Goal: Task Accomplishment & Management: Use online tool/utility

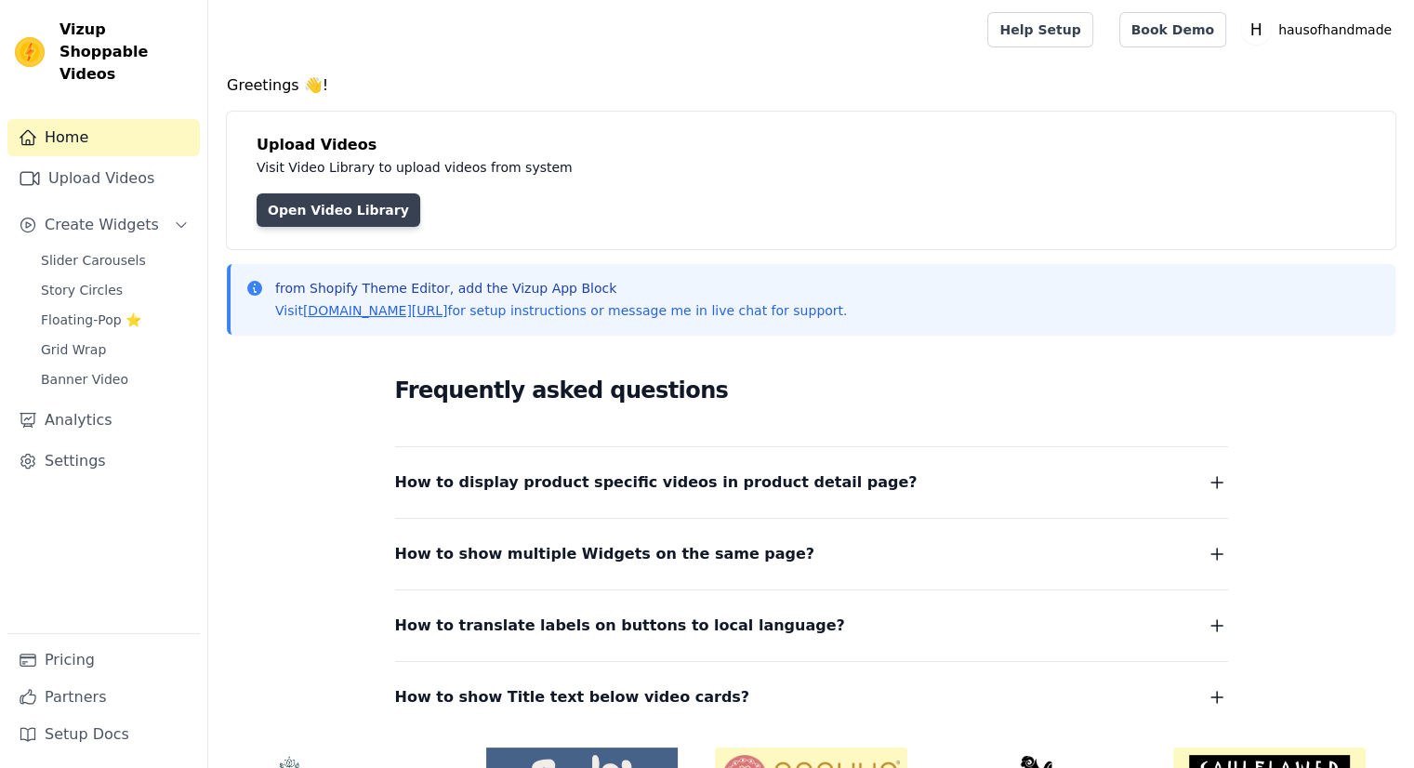
click at [377, 218] on link "Open Video Library" at bounding box center [339, 209] width 164 height 33
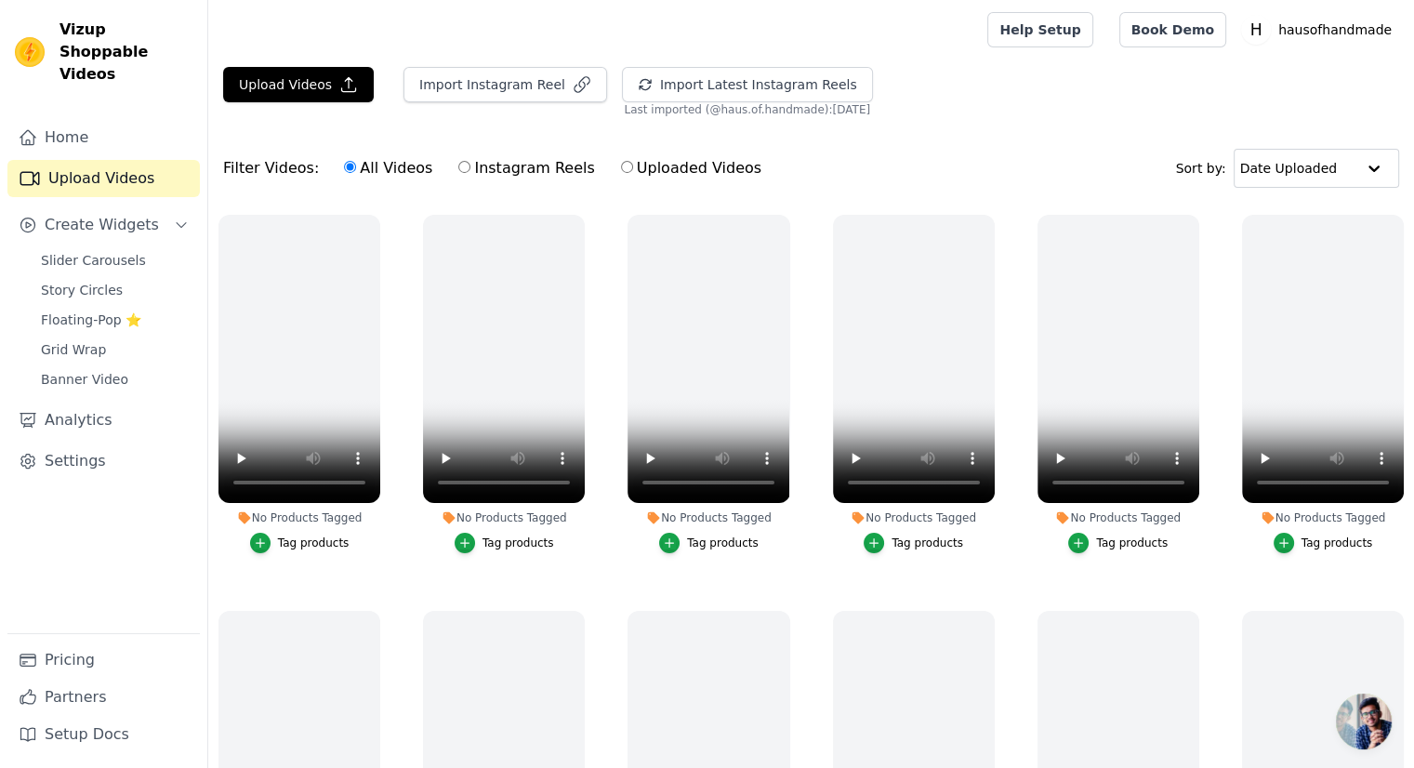
click at [458, 169] on input "Instagram Reels" at bounding box center [464, 167] width 12 height 12
radio input "true"
click at [363, 166] on label "All Videos" at bounding box center [388, 168] width 90 height 24
click at [356, 166] on input "All Videos" at bounding box center [350, 167] width 12 height 12
radio input "true"
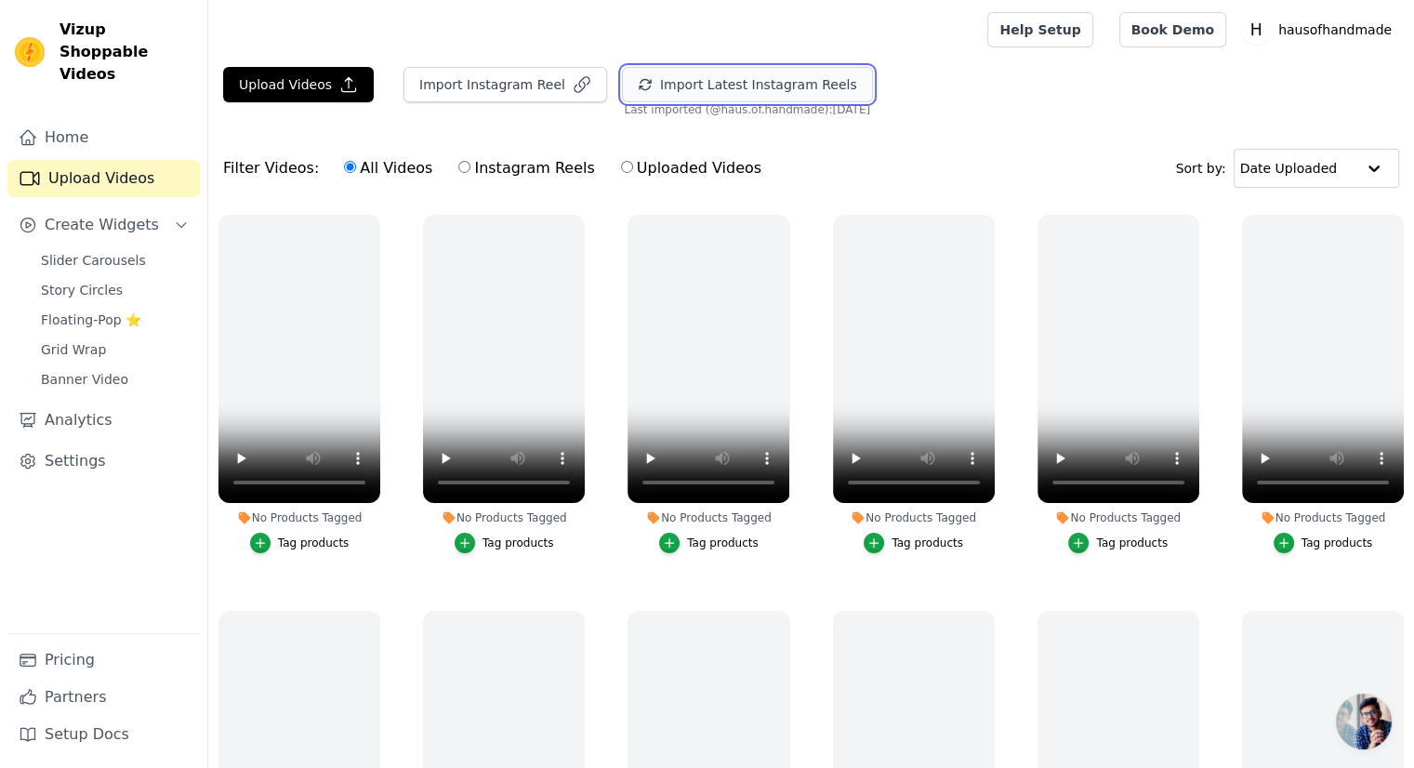
click at [657, 84] on button "Import Latest Instagram Reels" at bounding box center [747, 84] width 251 height 35
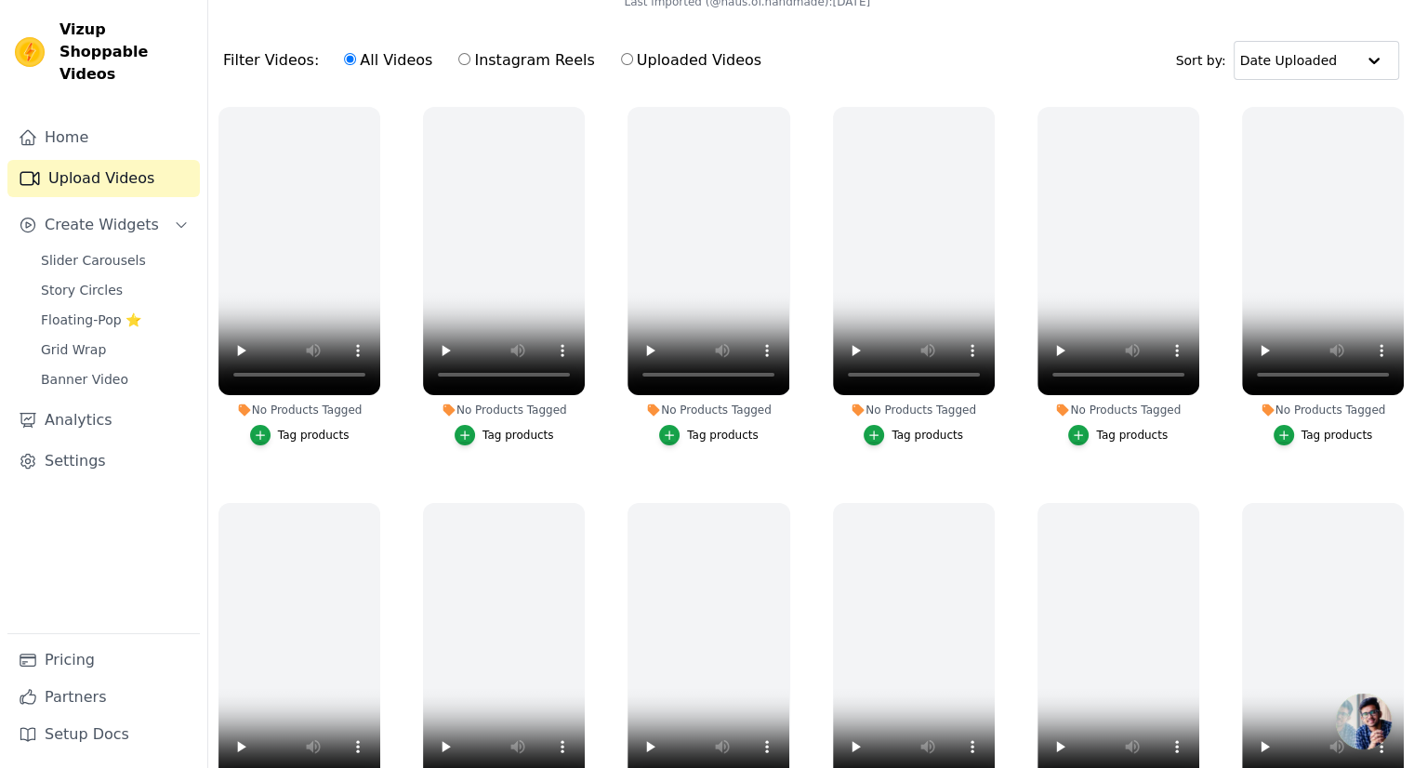
click at [482, 60] on label "Instagram Reels" at bounding box center [526, 60] width 138 height 24
click at [470, 60] on input "Instagram Reels" at bounding box center [464, 59] width 12 height 12
radio input "true"
click at [409, 60] on label "All Videos" at bounding box center [388, 60] width 90 height 24
click at [356, 60] on input "All Videos" at bounding box center [350, 59] width 12 height 12
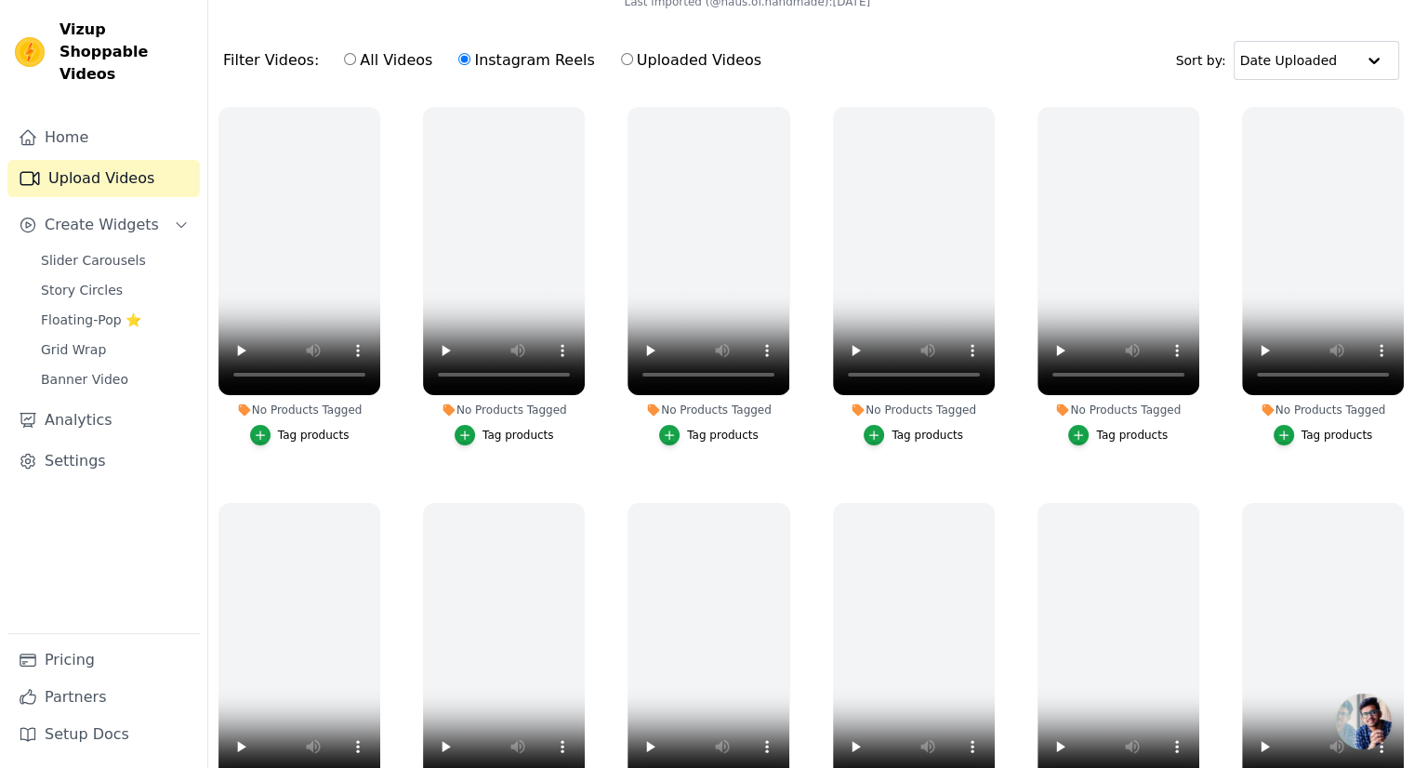
radio input "true"
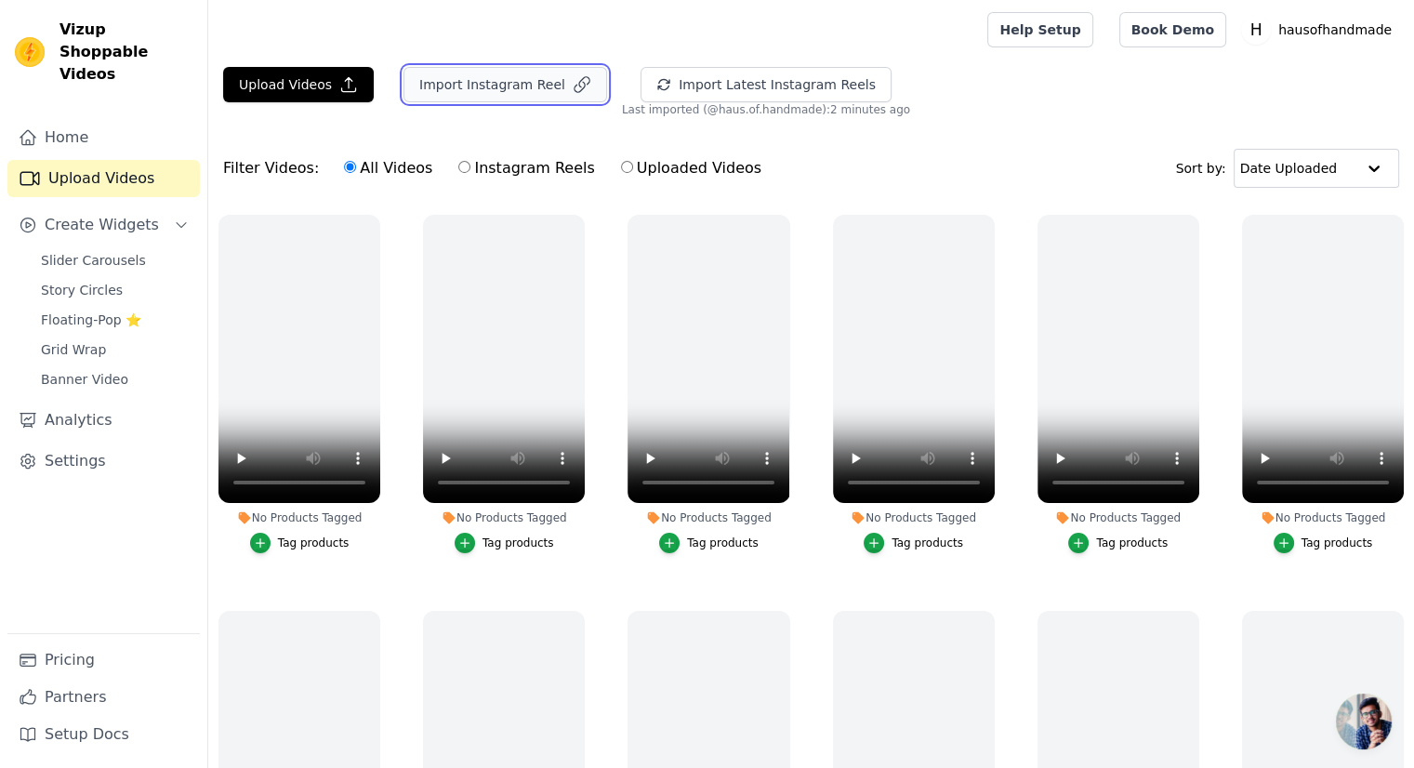
click at [537, 85] on button "Import Instagram Reel" at bounding box center [505, 84] width 204 height 35
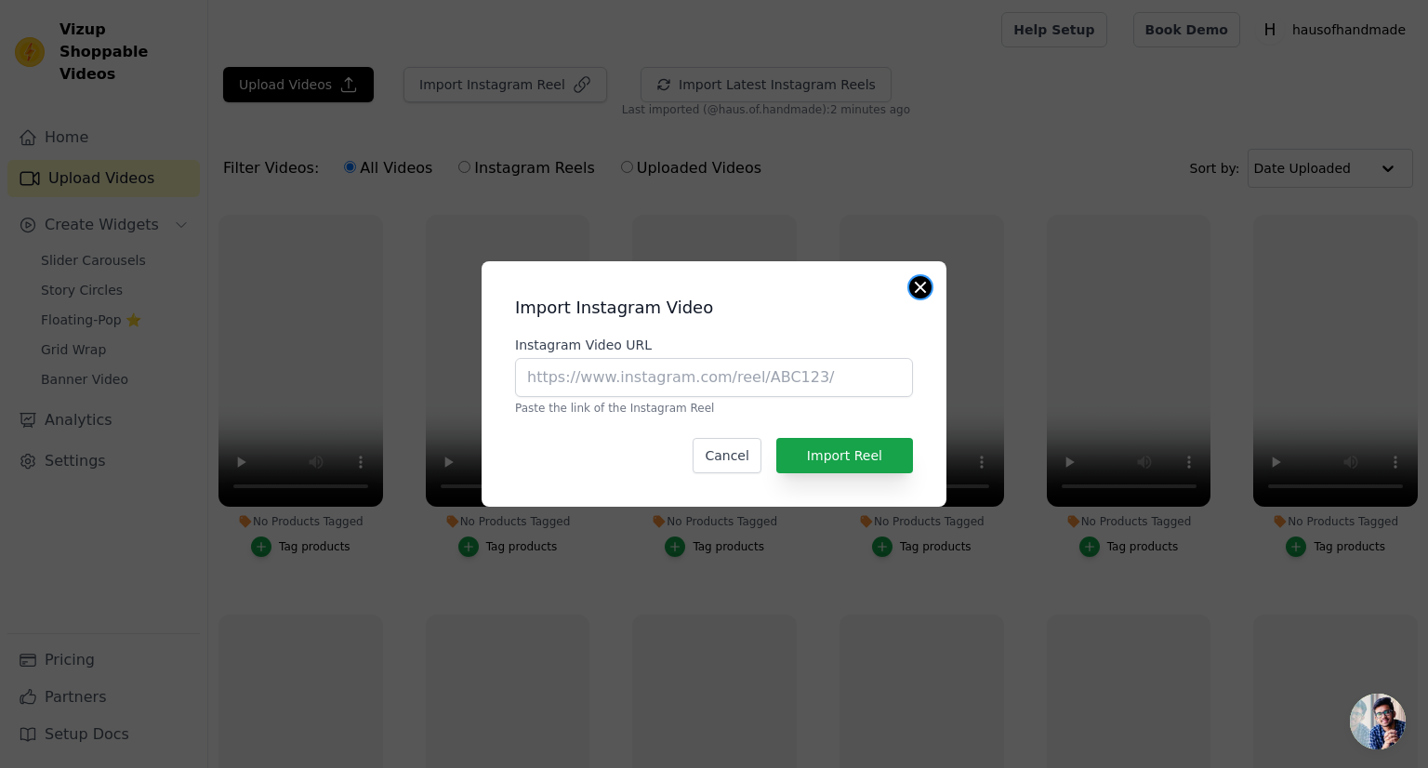
click at [925, 286] on button "Close modal" at bounding box center [920, 287] width 22 height 22
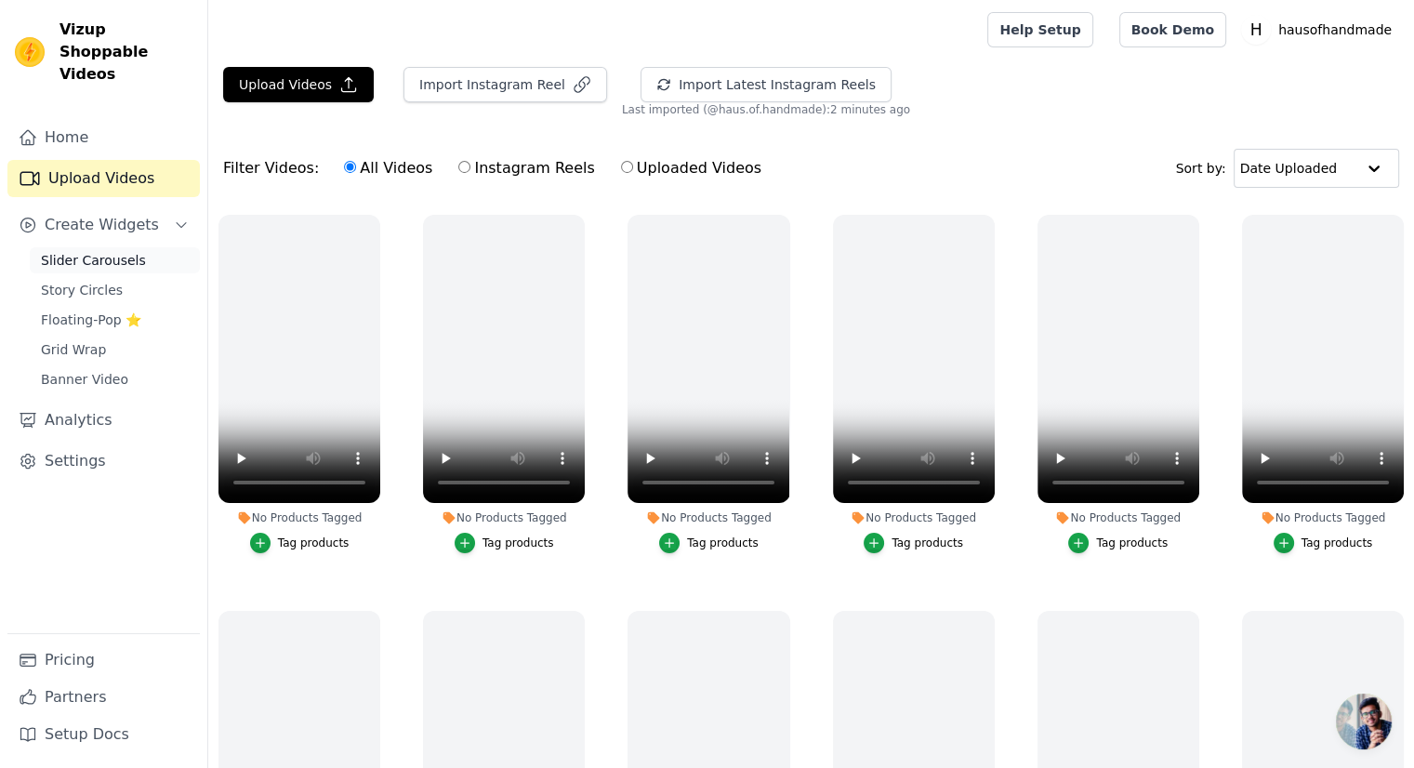
click at [123, 251] on span "Slider Carousels" at bounding box center [93, 260] width 105 height 19
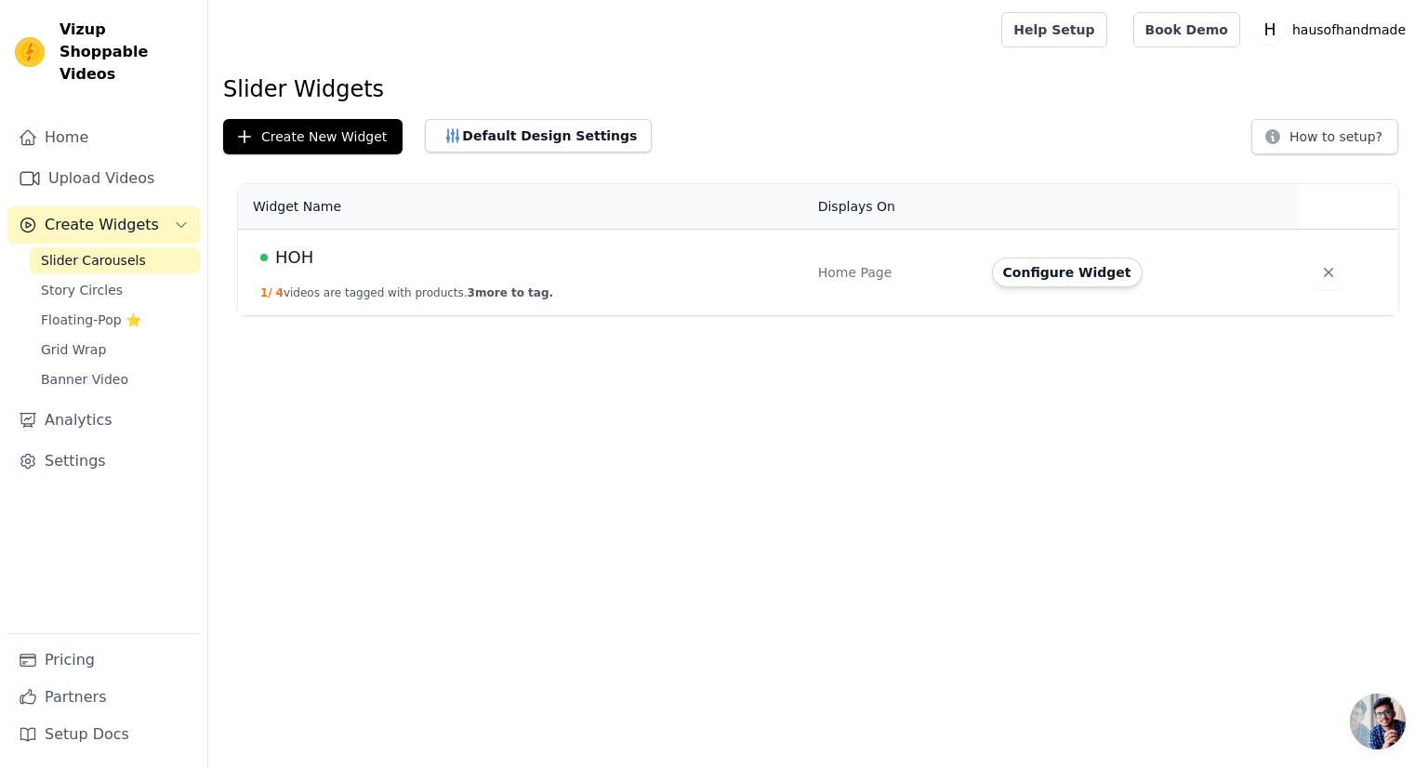
click at [456, 258] on div "HOH" at bounding box center [527, 258] width 535 height 26
click at [1034, 274] on button "Configure Widget" at bounding box center [1067, 273] width 151 height 30
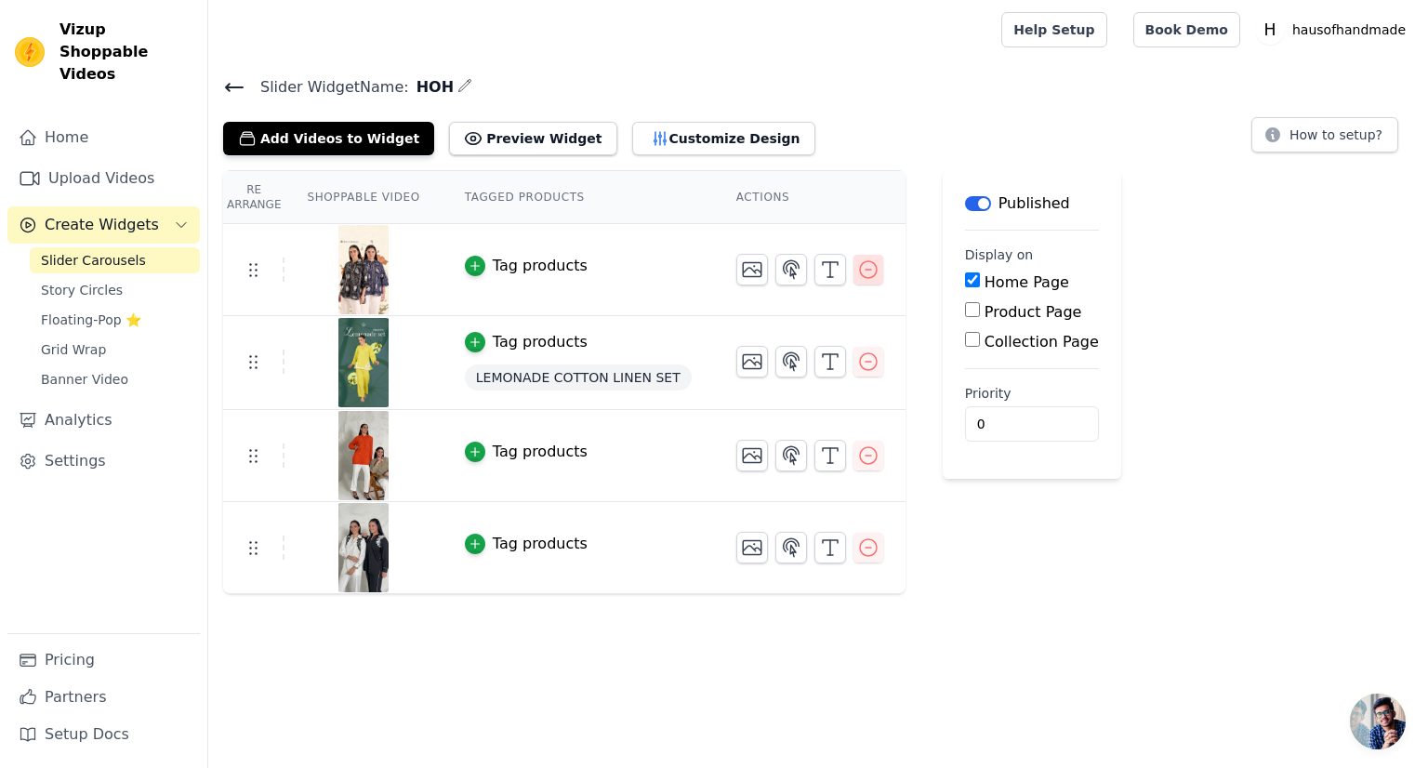
click at [857, 269] on icon "button" at bounding box center [868, 269] width 22 height 22
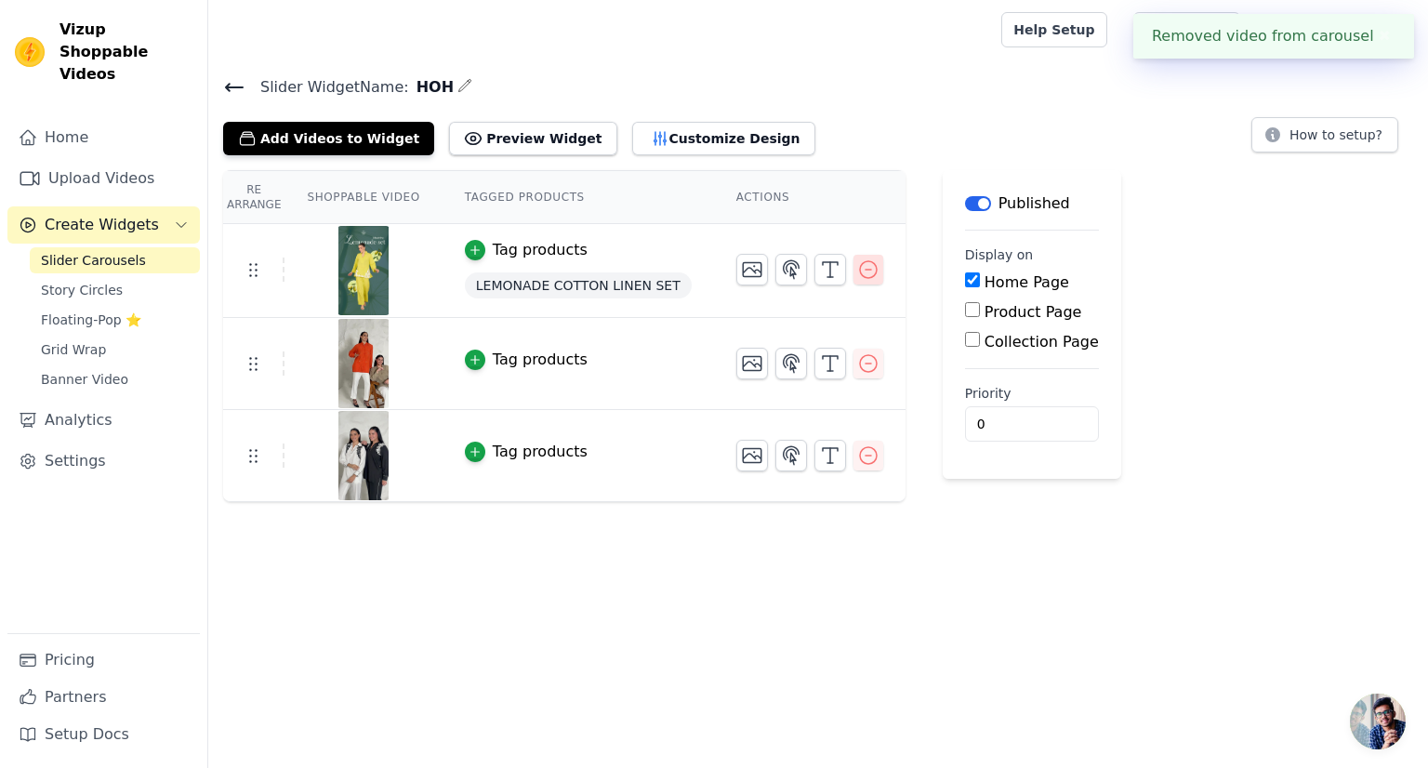
click at [857, 271] on icon "button" at bounding box center [868, 269] width 22 height 22
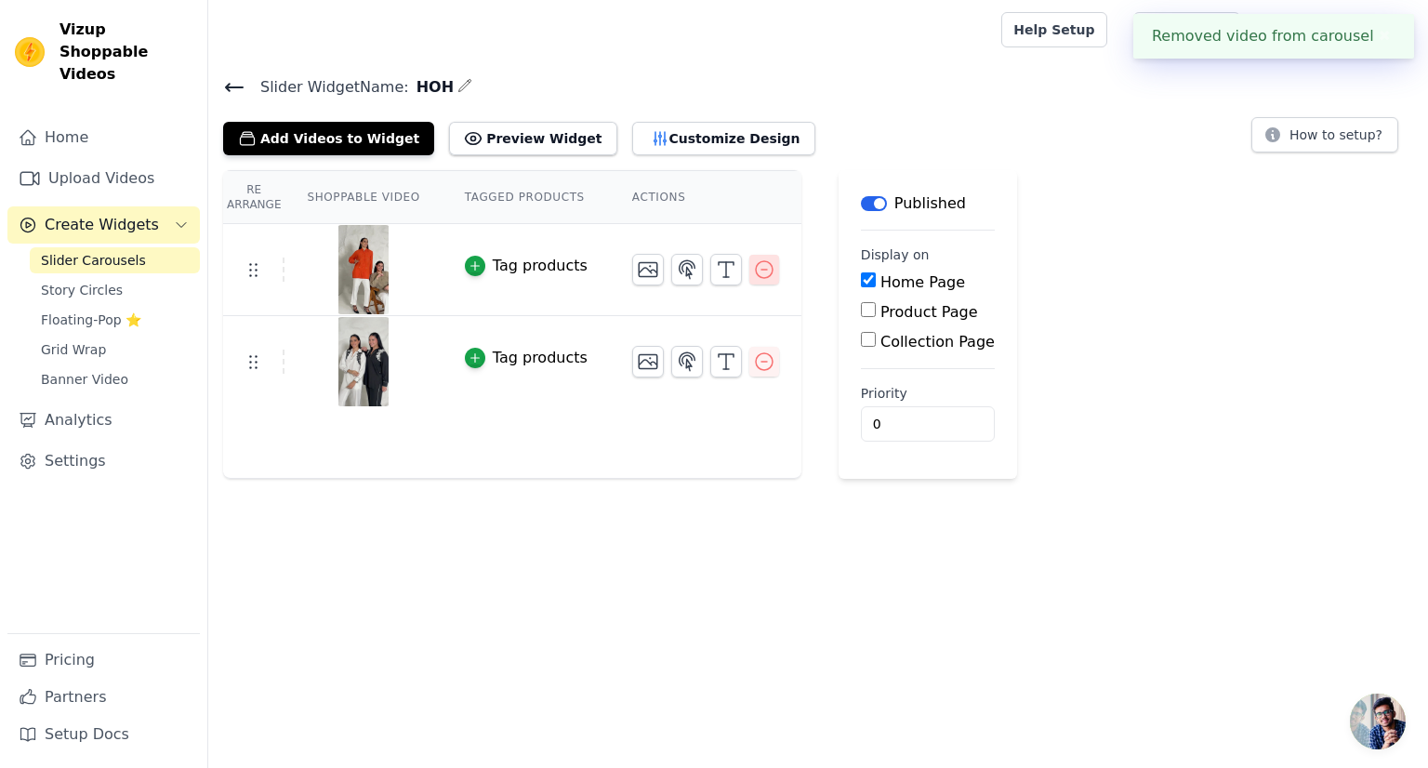
click at [753, 272] on icon "button" at bounding box center [764, 269] width 22 height 22
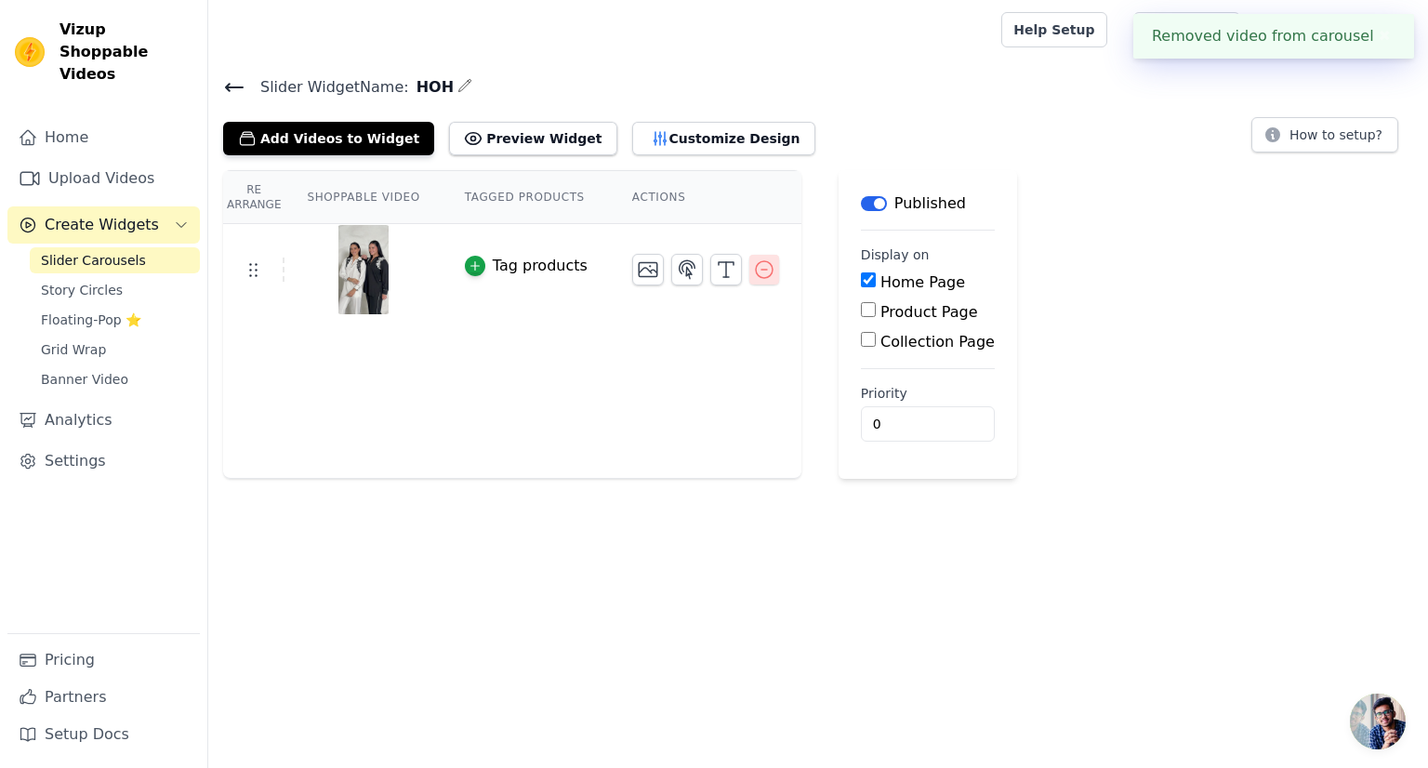
click at [756, 270] on icon "button" at bounding box center [764, 269] width 17 height 17
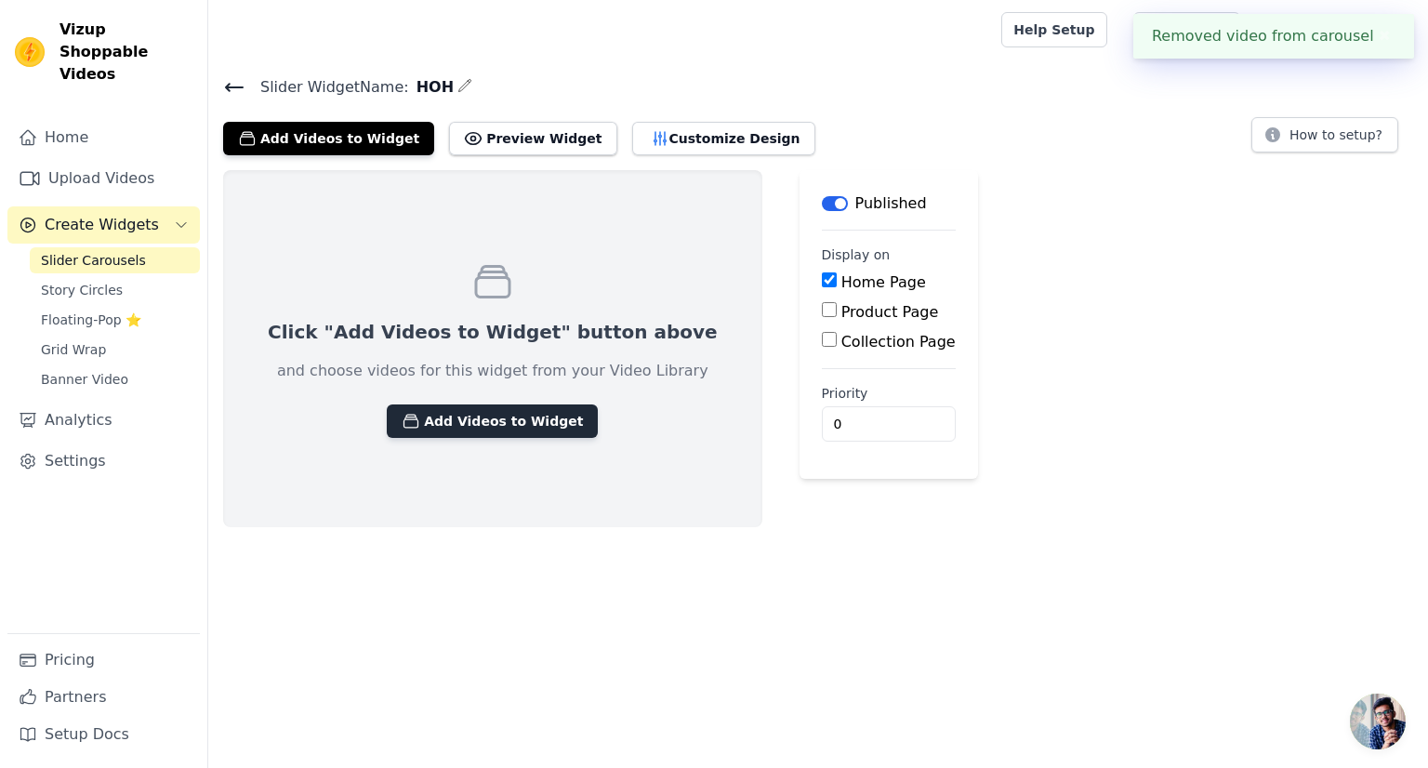
click at [488, 425] on button "Add Videos to Widget" at bounding box center [492, 420] width 211 height 33
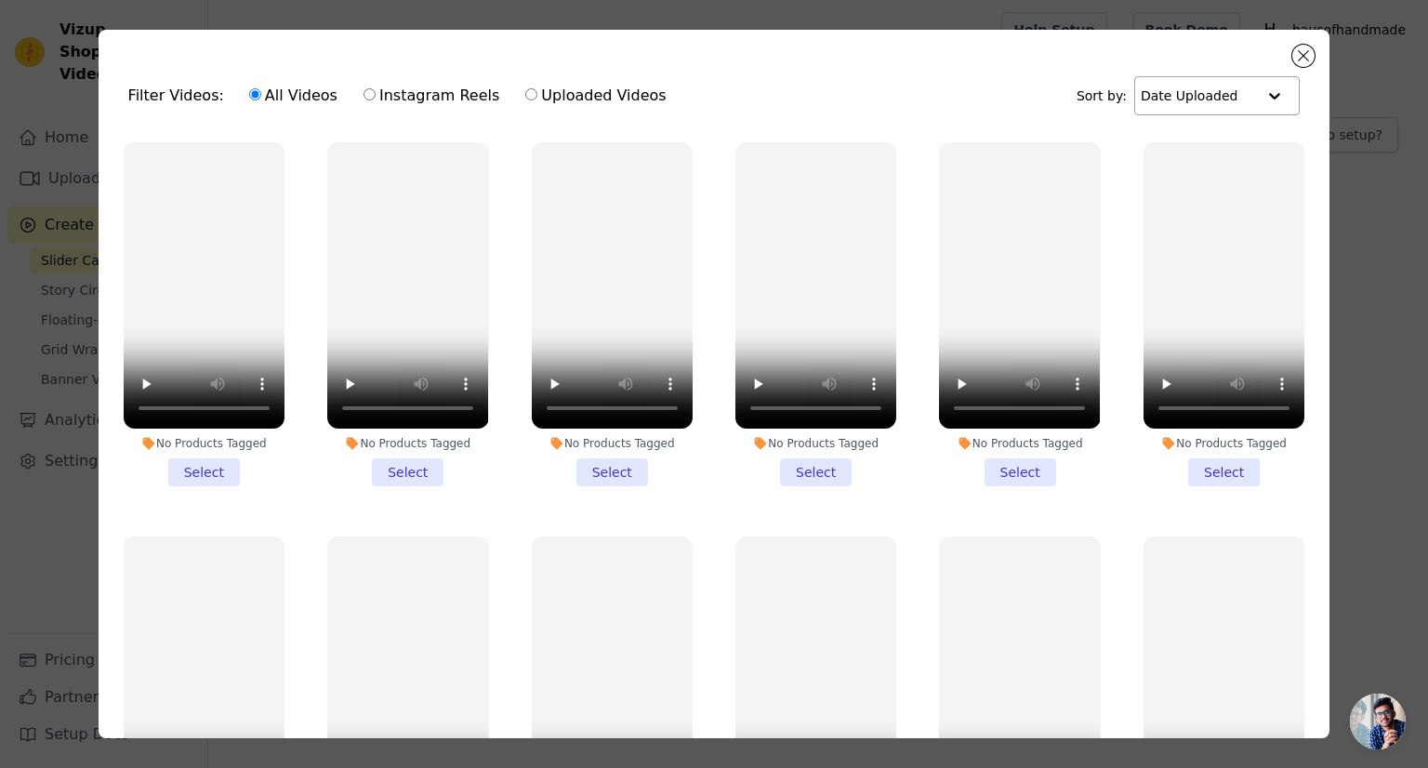
click at [1147, 109] on input "text" at bounding box center [1198, 95] width 115 height 37
click at [1147, 109] on input "text" at bounding box center [1197, 95] width 115 height 37
click at [377, 94] on label "Instagram Reels" at bounding box center [432, 96] width 138 height 24
click at [376, 94] on input "Instagram Reels" at bounding box center [370, 94] width 12 height 12
radio input "true"
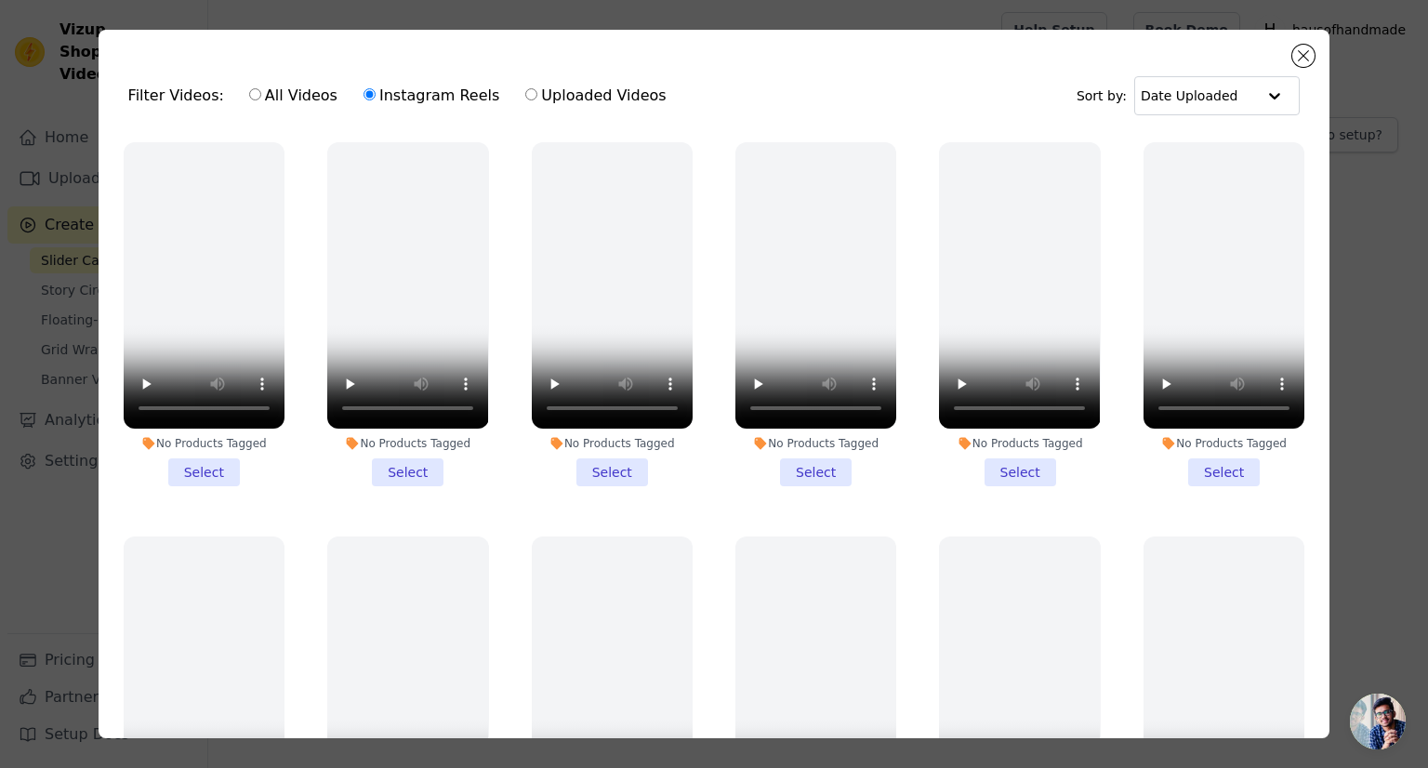
click at [279, 90] on label "All Videos" at bounding box center [293, 96] width 90 height 24
click at [261, 90] on input "All Videos" at bounding box center [255, 94] width 12 height 12
radio input "true"
click at [1310, 51] on button "Close modal" at bounding box center [1303, 56] width 22 height 22
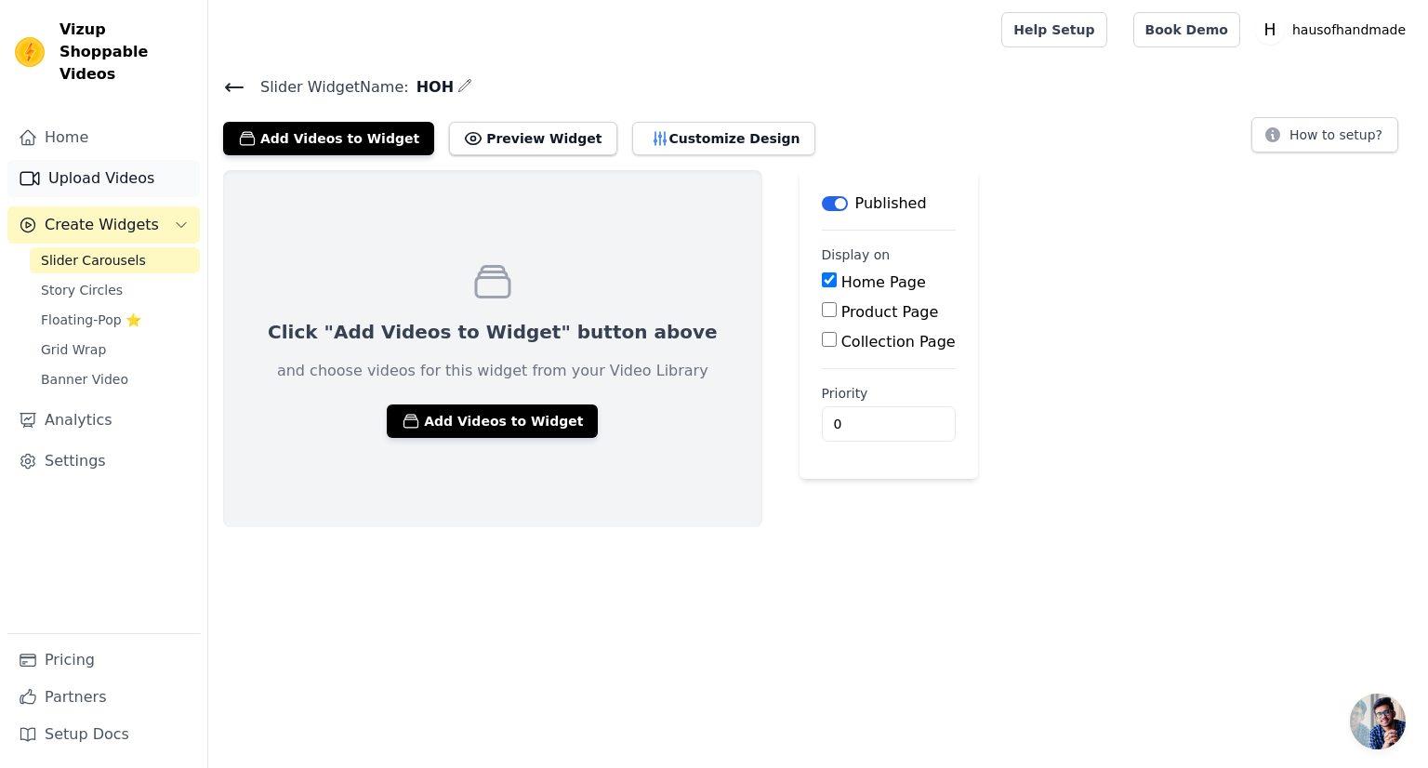
click at [129, 160] on link "Upload Videos" at bounding box center [103, 178] width 192 height 37
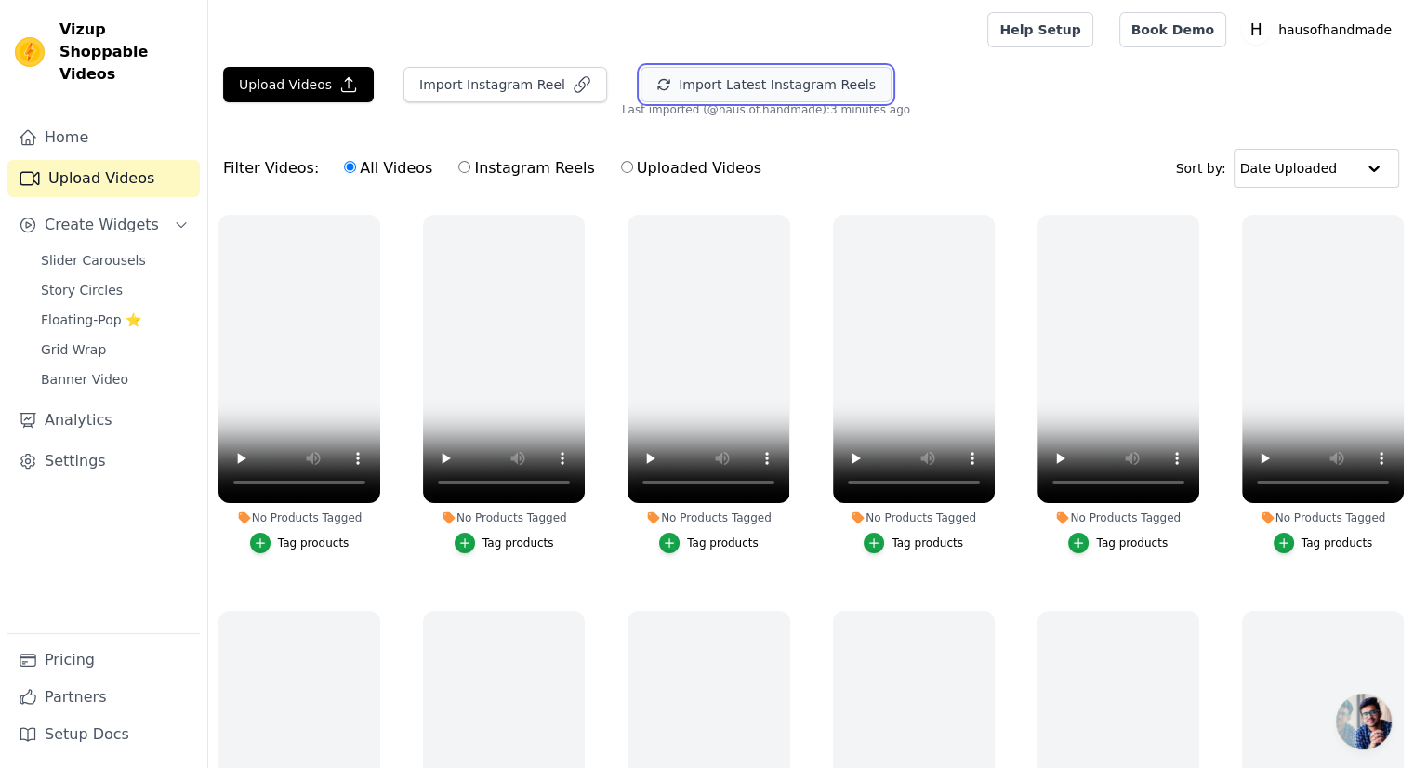
click at [684, 86] on button "Import Latest Instagram Reels" at bounding box center [766, 84] width 251 height 35
click at [441, 129] on div "Upload Videos Import Instagram Reel Import Latest Instagram Reels Import Latest…" at bounding box center [811, 490] width 1206 height 846
click at [464, 165] on label "Instagram Reels" at bounding box center [526, 168] width 138 height 24
click at [464, 165] on input "Instagram Reels" at bounding box center [464, 167] width 12 height 12
radio input "true"
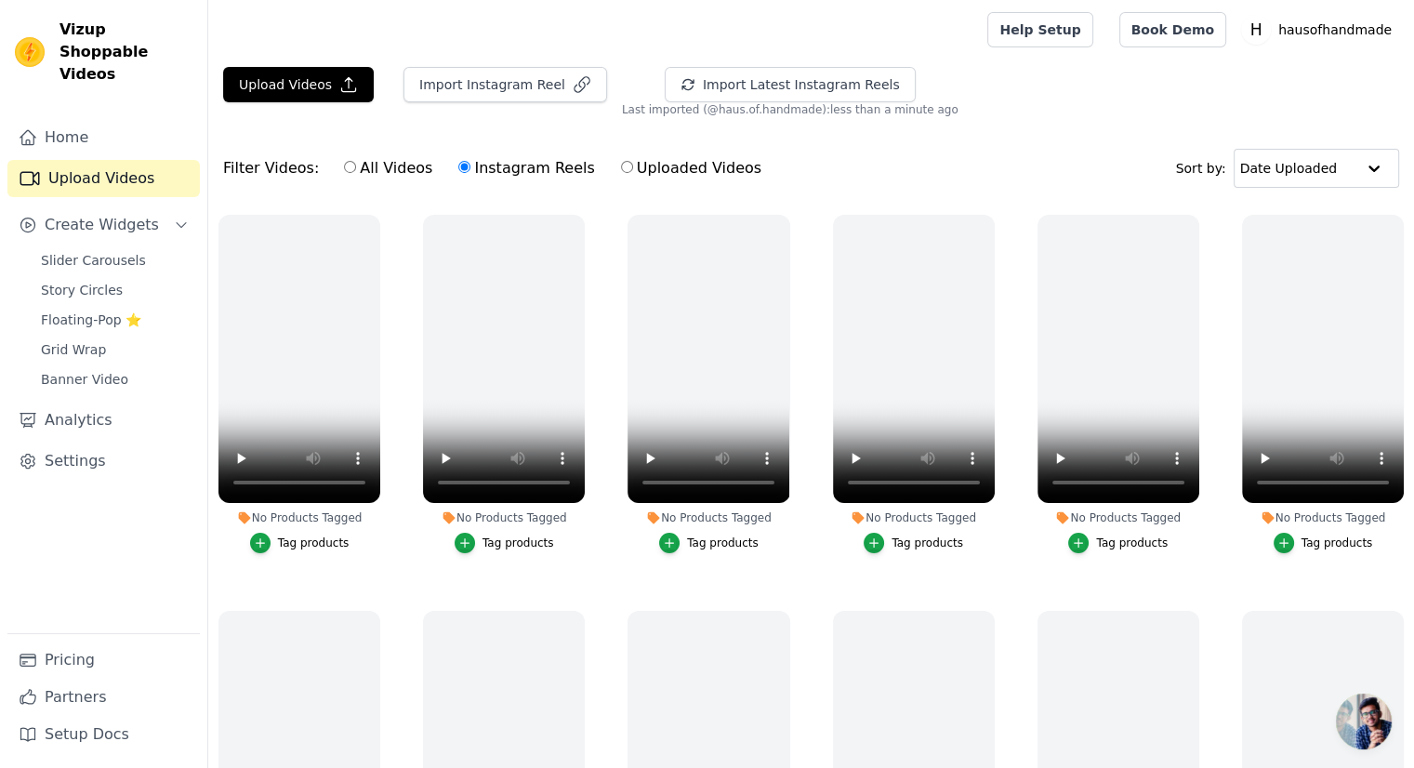
click at [628, 170] on label "Uploaded Videos" at bounding box center [691, 168] width 142 height 24
click at [628, 170] on input "Uploaded Videos" at bounding box center [627, 167] width 12 height 12
radio input "true"
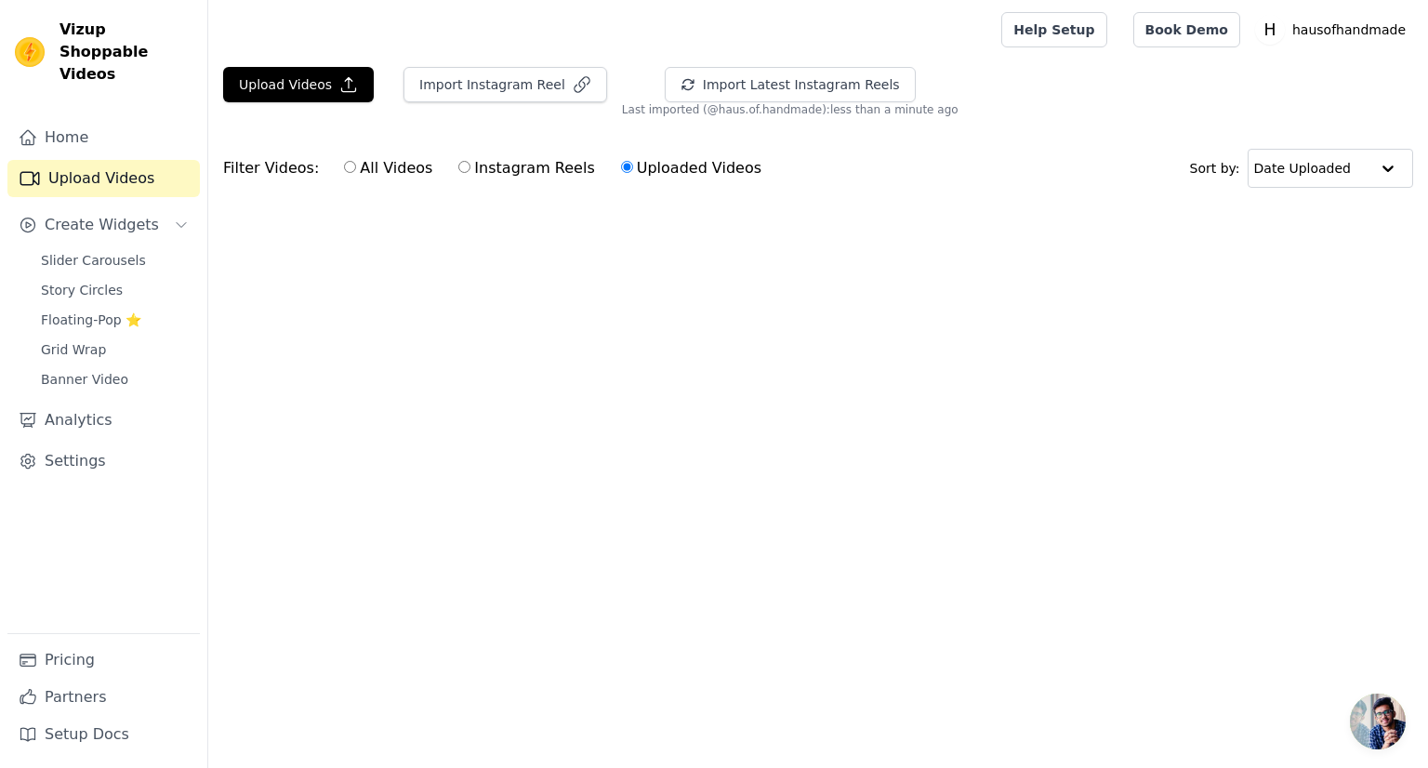
click at [486, 175] on label "Instagram Reels" at bounding box center [526, 168] width 138 height 24
click at [470, 173] on input "Instagram Reels" at bounding box center [464, 167] width 12 height 12
radio input "true"
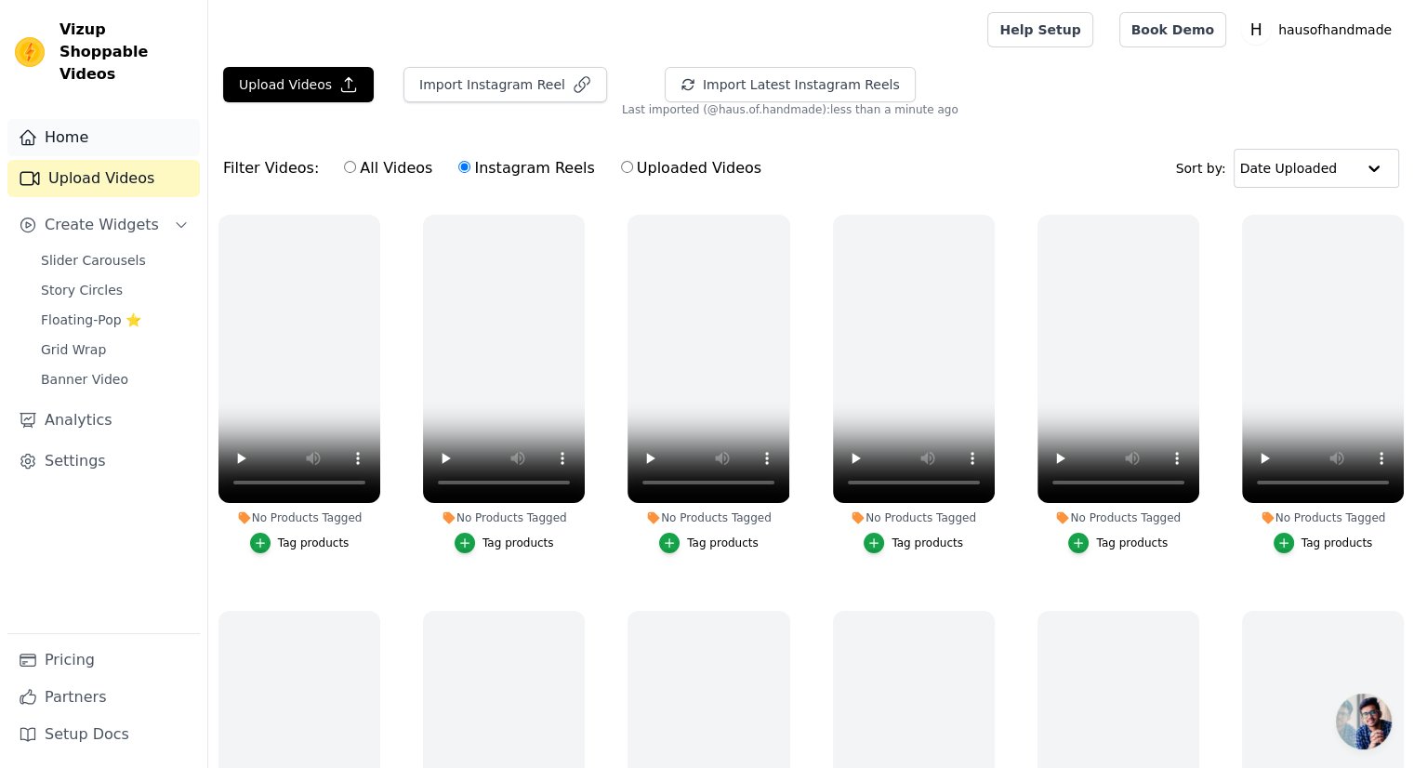
click at [67, 119] on link "Home" at bounding box center [103, 137] width 192 height 37
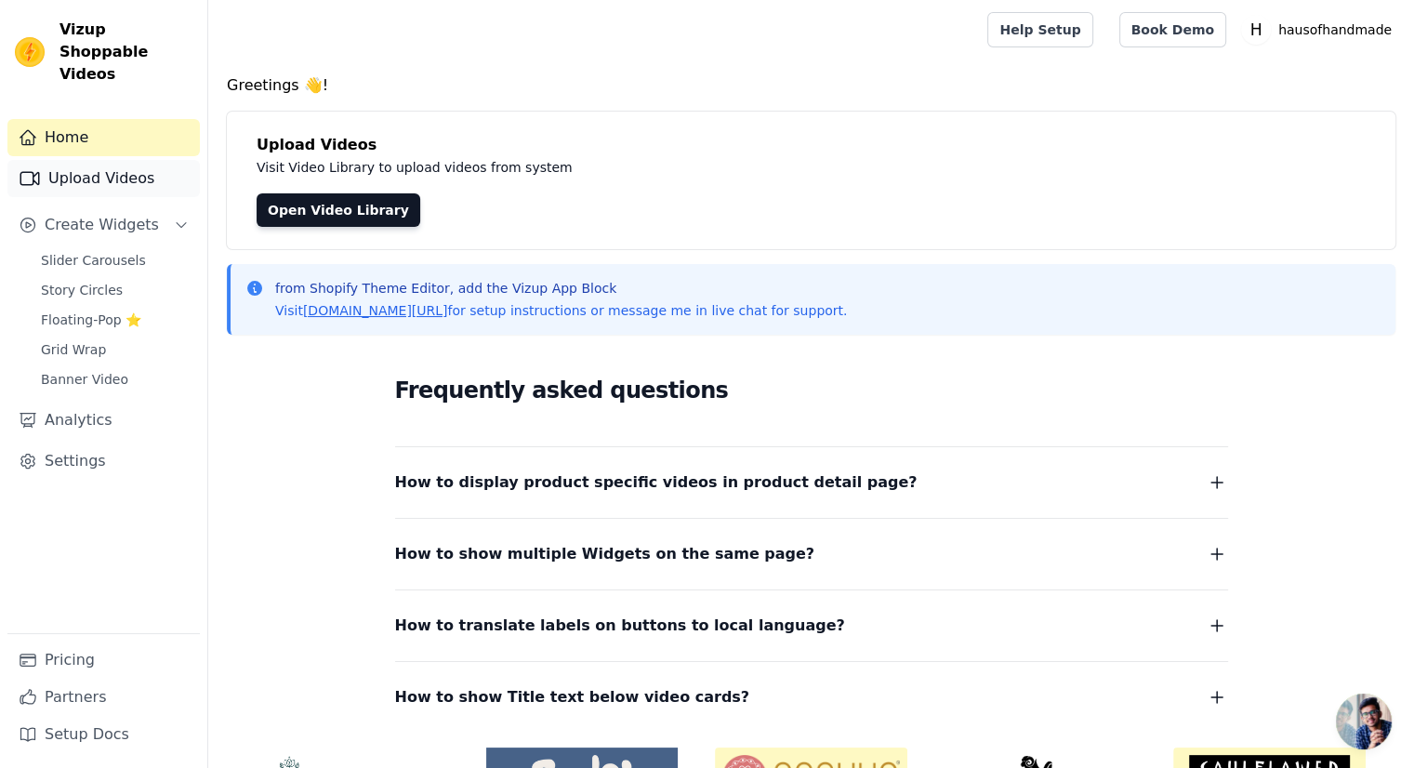
click at [64, 166] on link "Upload Videos" at bounding box center [103, 178] width 192 height 37
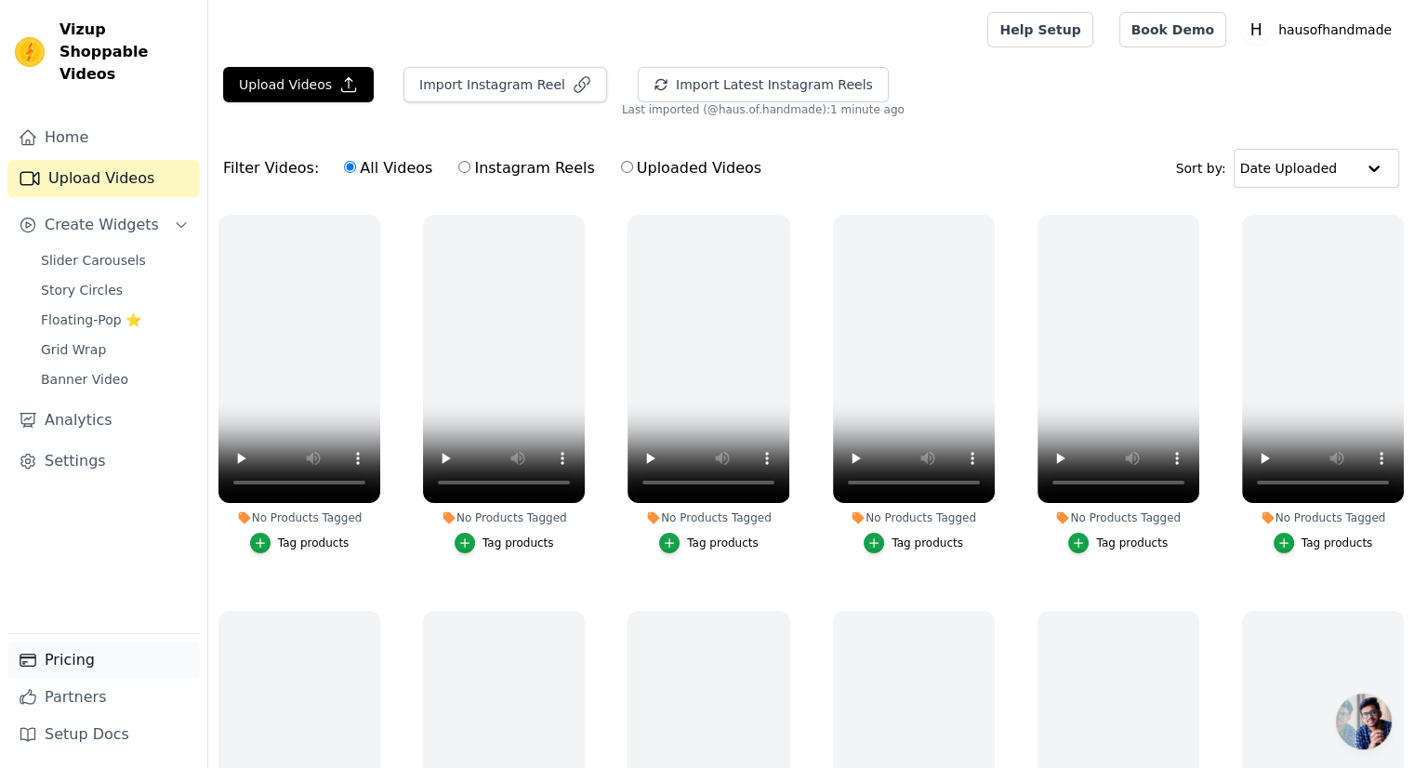
click at [126, 662] on link "Pricing" at bounding box center [103, 659] width 192 height 37
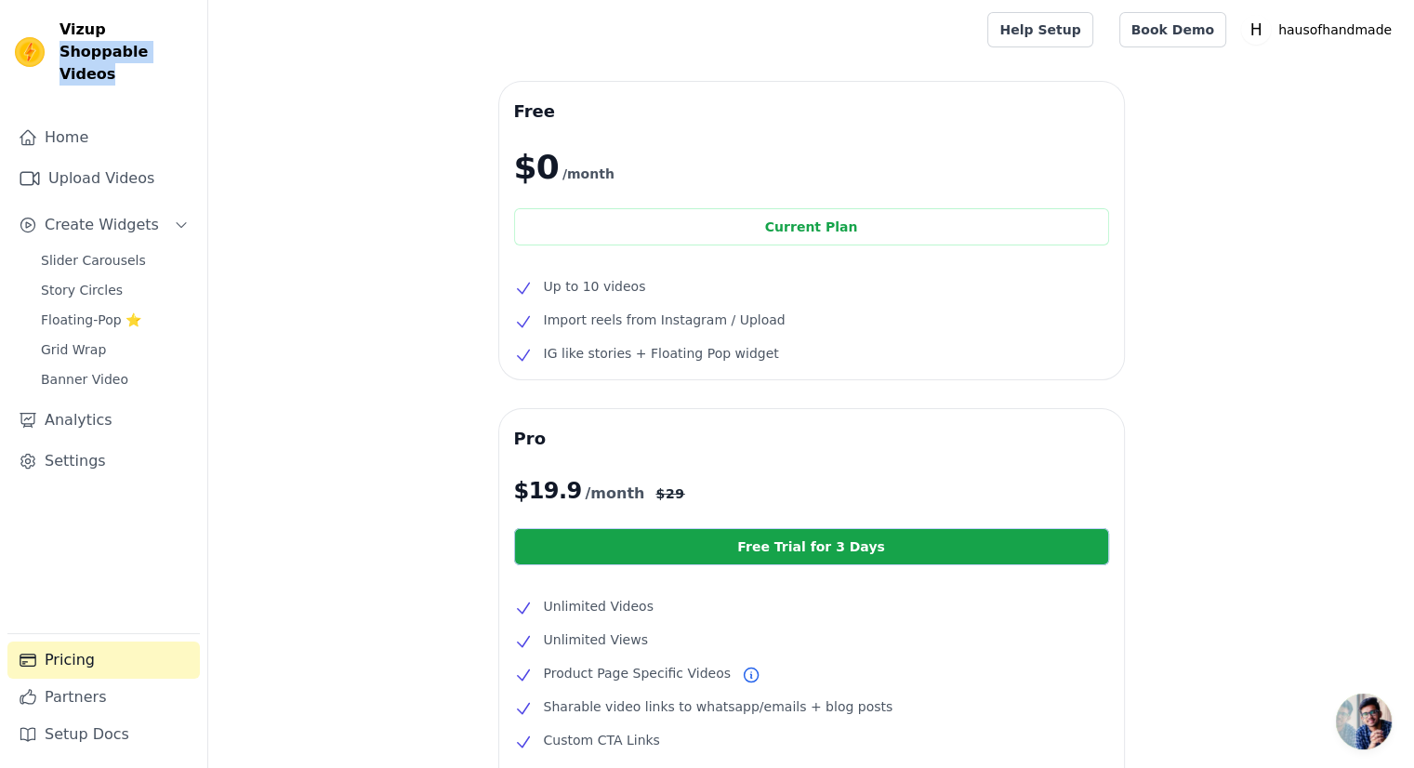
drag, startPoint x: 102, startPoint y: 33, endPoint x: 117, endPoint y: 48, distance: 21.0
click at [117, 48] on span "Vizup Shoppable Videos" at bounding box center [125, 52] width 133 height 67
copy span "Shoppable Videos"
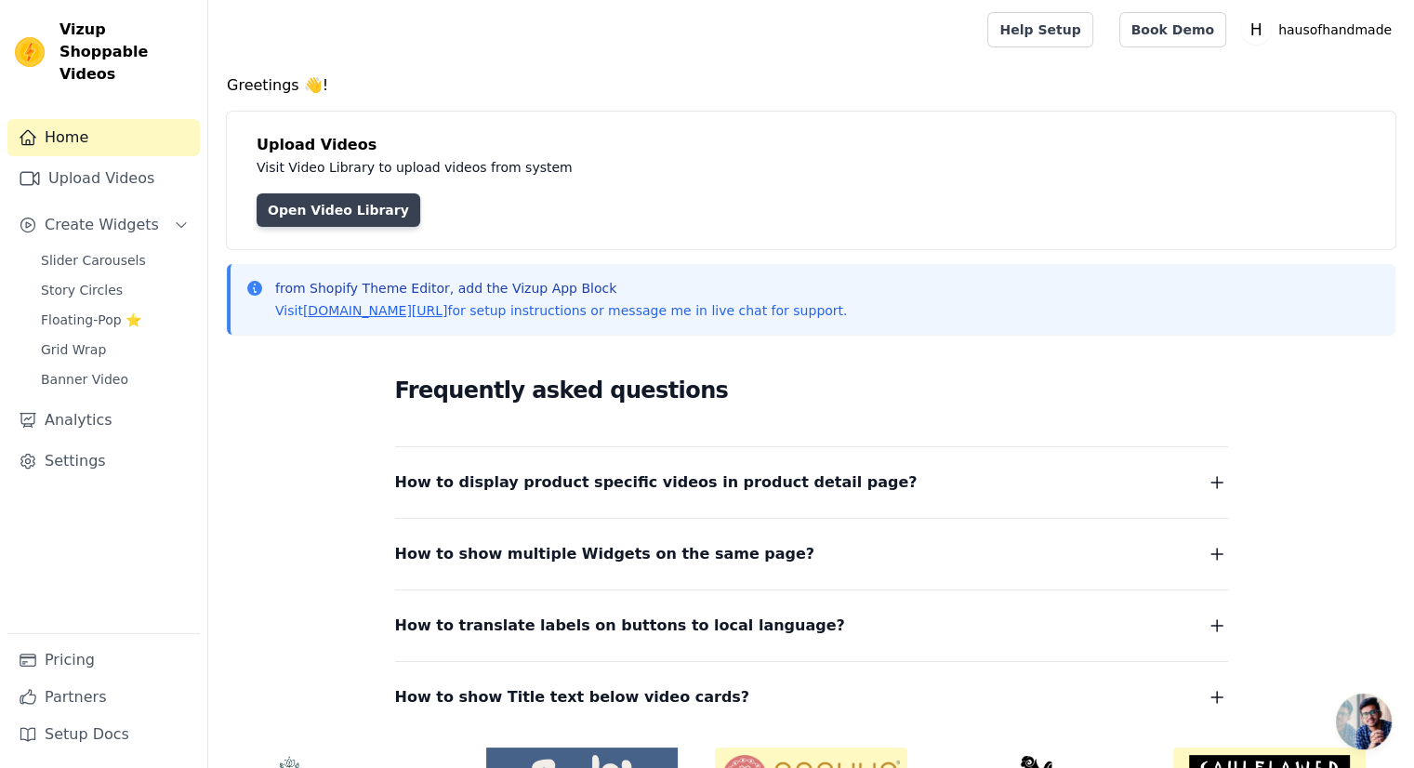
click at [335, 220] on link "Open Video Library" at bounding box center [339, 209] width 164 height 33
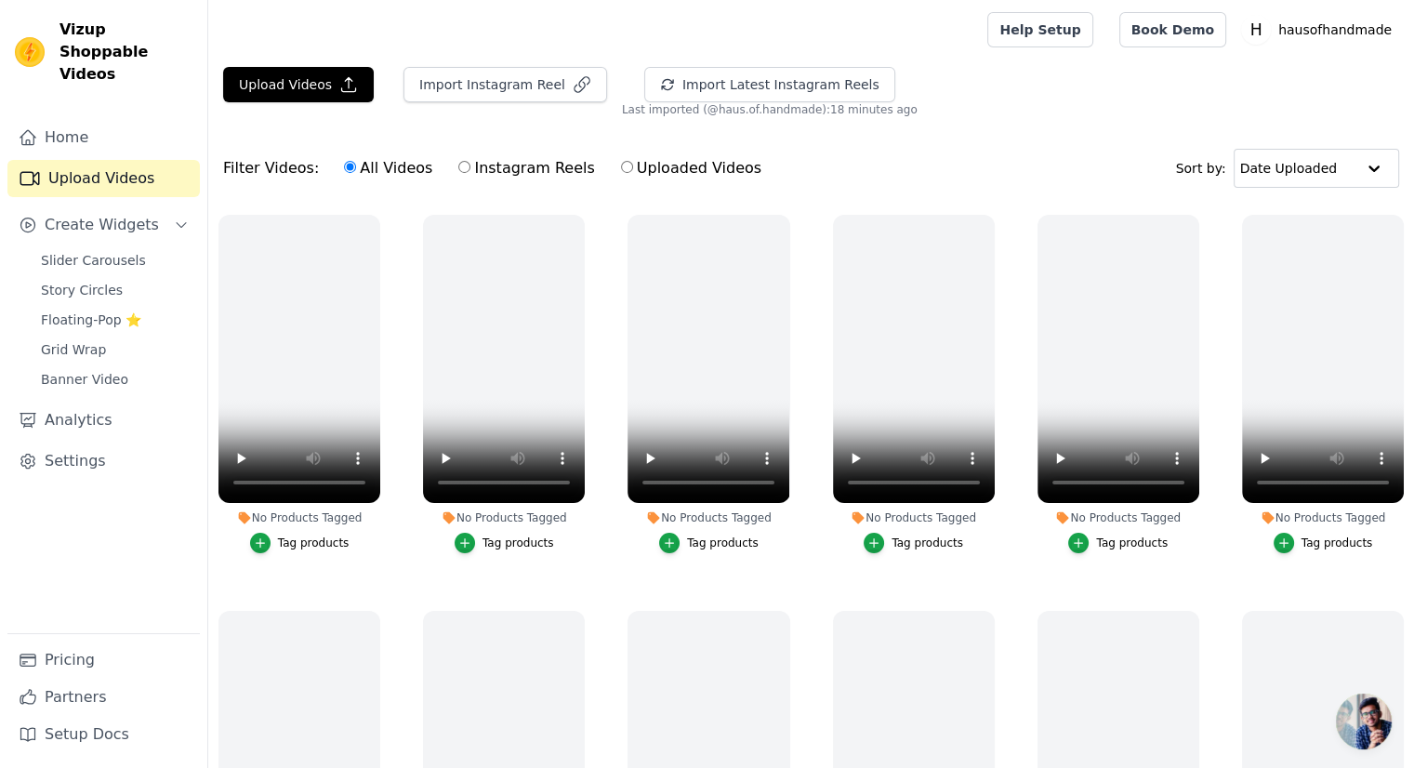
click at [457, 168] on label "Instagram Reels" at bounding box center [526, 168] width 138 height 24
click at [458, 168] on input "Instagram Reels" at bounding box center [464, 167] width 12 height 12
radio input "true"
click at [355, 160] on label "All Videos" at bounding box center [388, 168] width 90 height 24
click at [355, 161] on input "All Videos" at bounding box center [350, 167] width 12 height 12
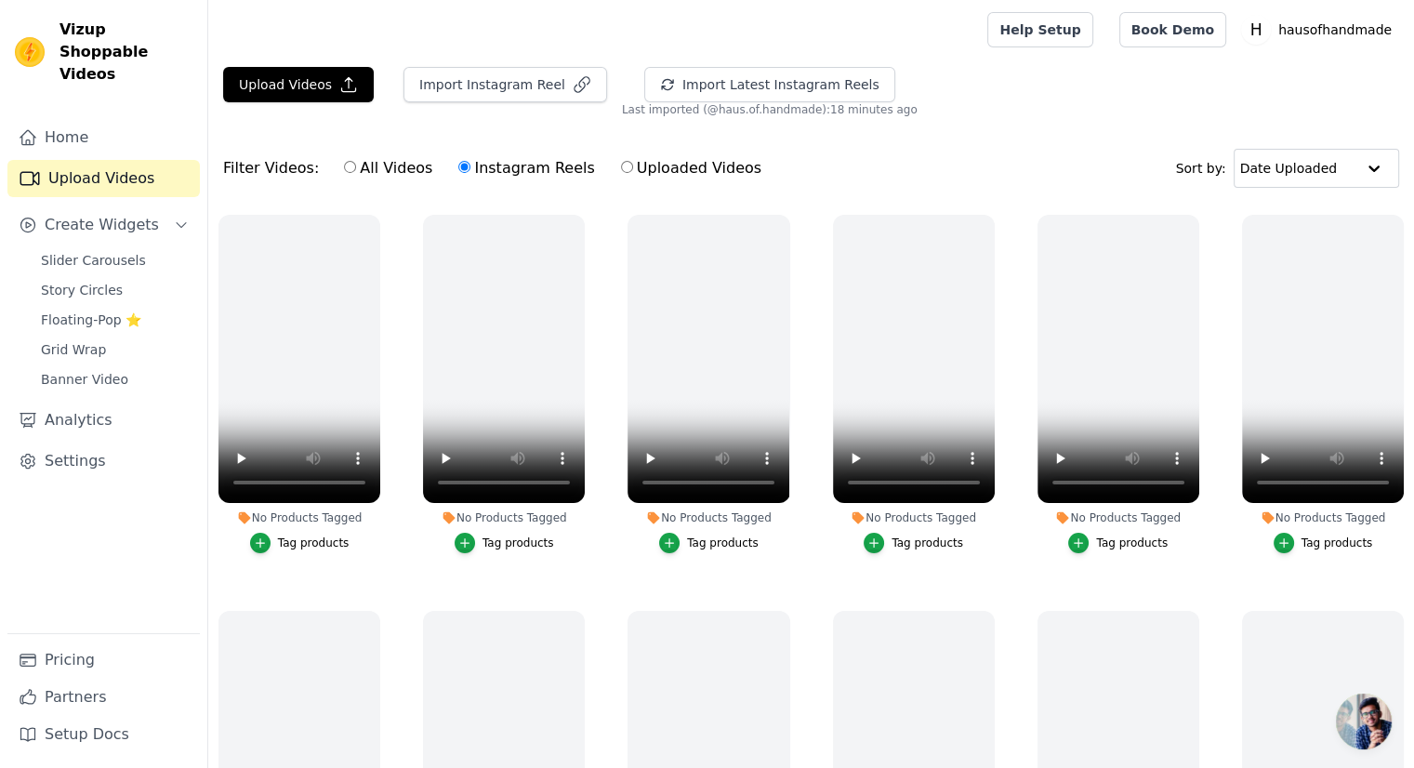
radio input "true"
